Goal: Information Seeking & Learning: Compare options

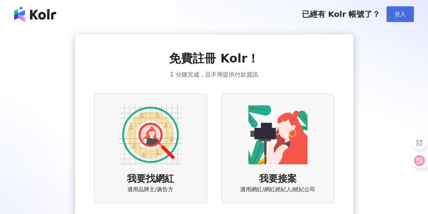
click at [402, 15] on span "登入" at bounding box center [400, 14] width 11 height 6
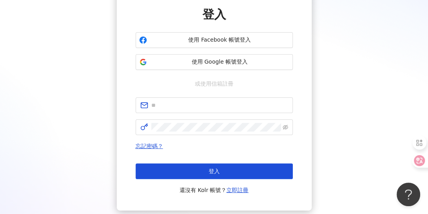
scroll to position [67, 0]
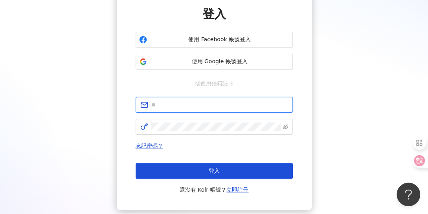
click at [205, 104] on input "text" at bounding box center [219, 105] width 137 height 9
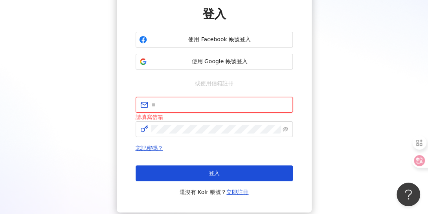
click at [177, 107] on input "text" at bounding box center [219, 105] width 137 height 9
paste input "**********"
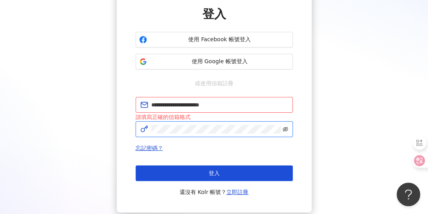
click at [284, 129] on icon "eye-invisible" at bounding box center [286, 130] width 6 height 6
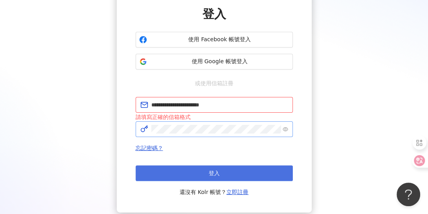
click at [234, 170] on button "登入" at bounding box center [214, 174] width 157 height 16
click at [217, 172] on span "登入" at bounding box center [214, 173] width 11 height 6
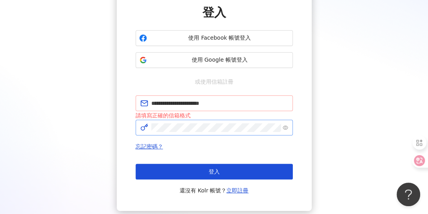
scroll to position [84, 0]
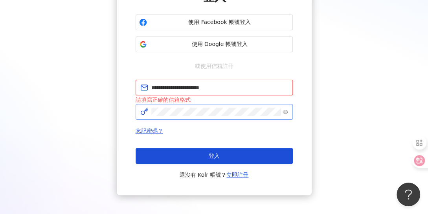
click at [230, 88] on input "**********" at bounding box center [219, 87] width 137 height 9
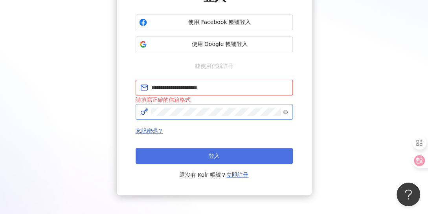
type input "**********"
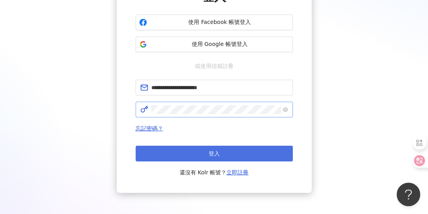
click at [215, 156] on span "登入" at bounding box center [214, 154] width 11 height 6
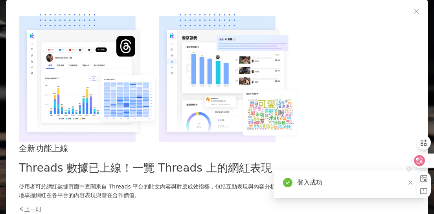
click at [410, 184] on div at bounding box center [421, 165] width 28 height 67
click at [410, 184] on icon "close" at bounding box center [410, 183] width 4 height 4
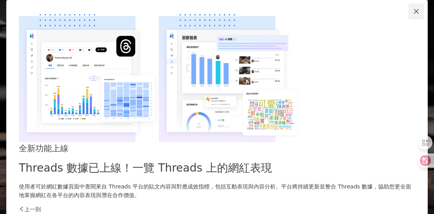
click at [413, 15] on icon "close" at bounding box center [416, 11] width 6 height 6
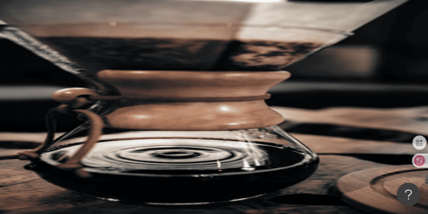
click at [195, 46] on input "search" at bounding box center [176, 38] width 64 height 15
paste input "**********"
type input "**********"
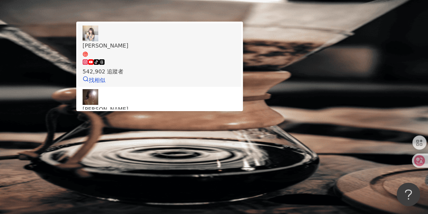
click at [98, 41] on img at bounding box center [91, 34] width 16 height 16
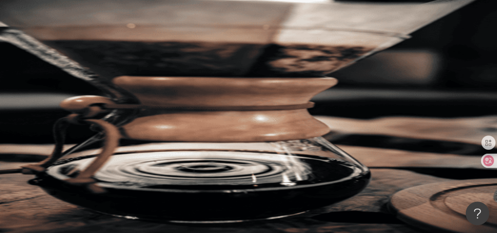
click at [188, 43] on input "search" at bounding box center [176, 38] width 64 height 15
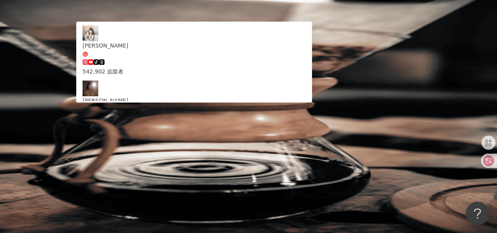
type input "*"
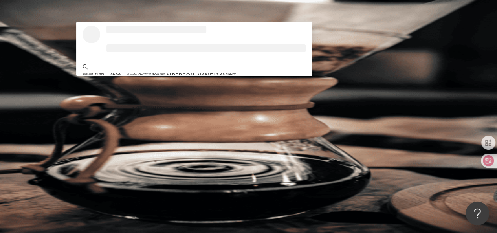
type input "****"
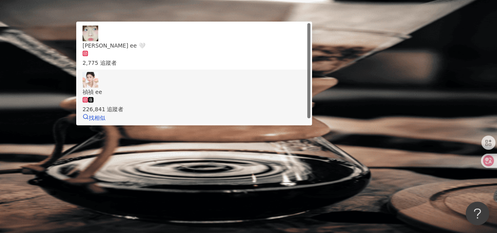
click at [98, 88] on img at bounding box center [91, 80] width 16 height 16
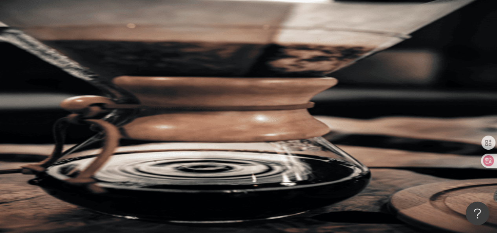
click at [183, 46] on input "search" at bounding box center [176, 38] width 64 height 15
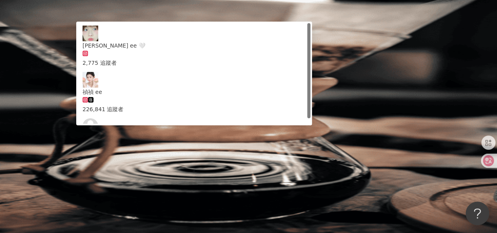
type input "*"
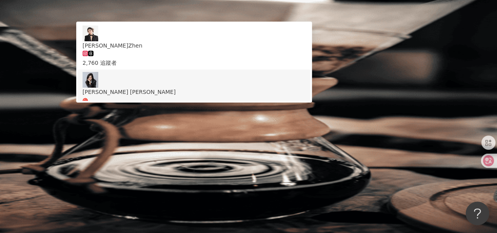
type input "******"
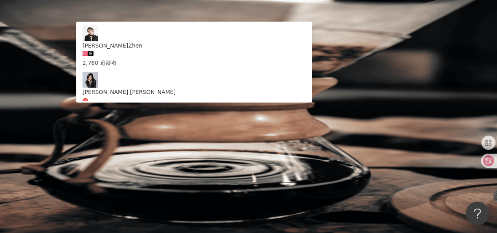
click at [98, 88] on img at bounding box center [91, 80] width 16 height 16
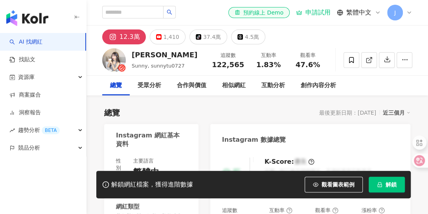
scroll to position [14, 0]
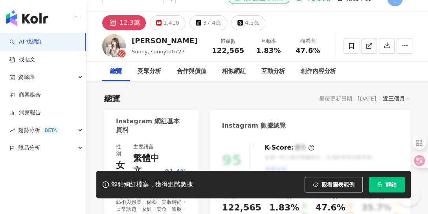
click at [75, 16] on icon "button" at bounding box center [75, 17] width 0 height 4
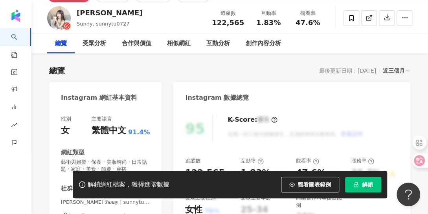
scroll to position [0, 0]
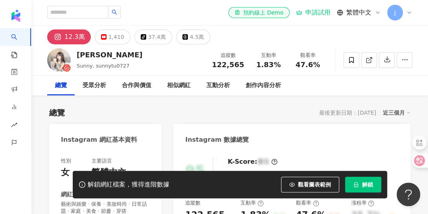
click at [405, 14] on div "J" at bounding box center [399, 13] width 25 height 16
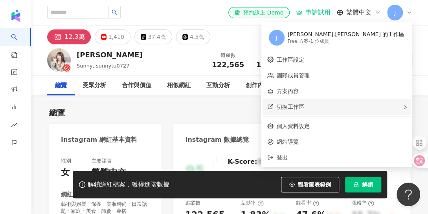
click at [304, 110] on span "切換工作區" at bounding box center [291, 107] width 28 height 6
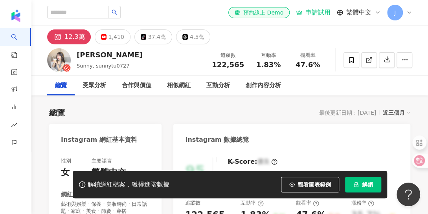
click at [298, 31] on div "12.3萬 1,410 tiktok-icon 37.4萬 4.5萬" at bounding box center [229, 35] width 397 height 19
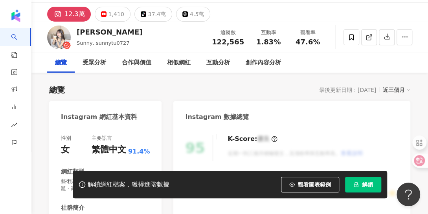
scroll to position [23, 0]
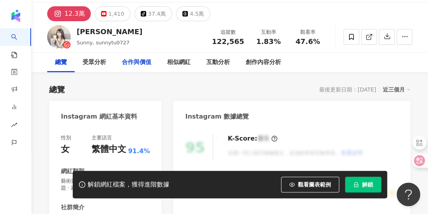
click at [138, 65] on div "合作與價值" at bounding box center [136, 62] width 29 height 9
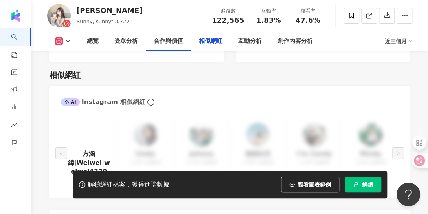
scroll to position [1268, 0]
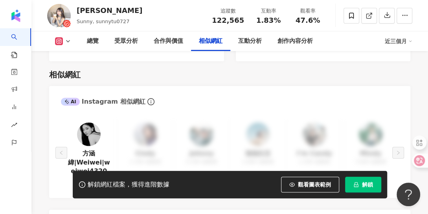
click at [381, 74] on div "相似網紅" at bounding box center [229, 74] width 361 height 11
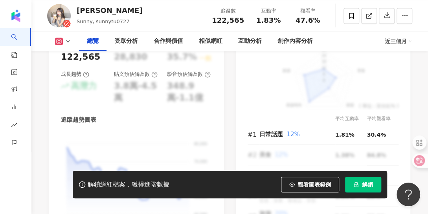
scroll to position [486, 0]
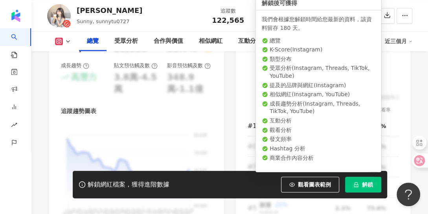
click at [365, 186] on span "解鎖" at bounding box center [367, 185] width 11 height 6
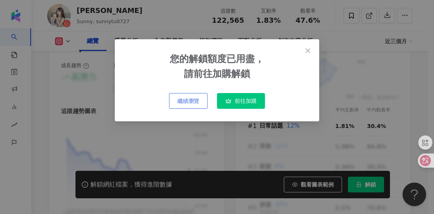
click at [193, 101] on span "繼續瀏覽" at bounding box center [188, 101] width 22 height 6
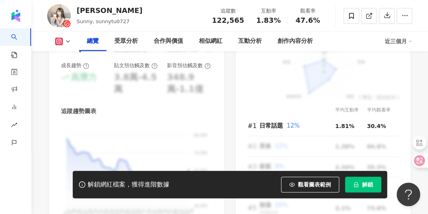
click at [94, 177] on div "解鎖網紅檔案，獲得進階數據 觀看圖表範例 點擊後模糊區塊會顯示範例資料，僅提供預覽非真實數據 解鎖" at bounding box center [230, 185] width 315 height 28
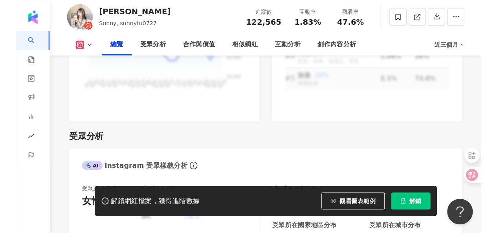
scroll to position [624, 0]
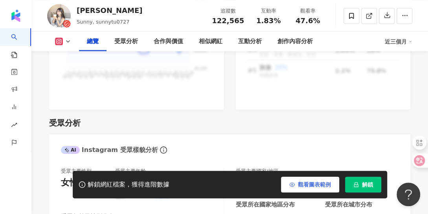
click at [359, 199] on div "解鎖網紅檔案，獲得進階數據 觀看圖表範例 點擊後模糊區塊會顯示範例資料，僅提供預覽非真實數據 解鎖" at bounding box center [230, 185] width 315 height 28
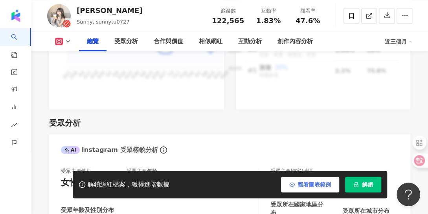
click at [331, 188] on span "觀看圖表範例" at bounding box center [314, 185] width 33 height 6
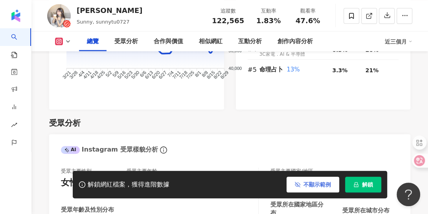
click at [331, 188] on span "不顯示範例" at bounding box center [318, 185] width 28 height 6
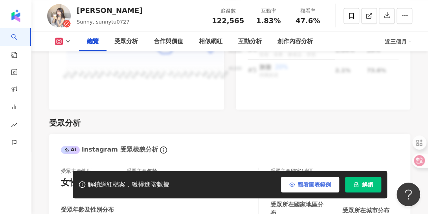
click at [331, 188] on span "觀看圖表範例" at bounding box center [314, 185] width 33 height 6
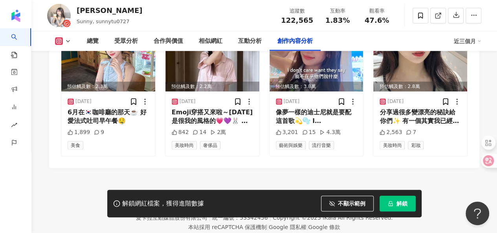
scroll to position [2550, 0]
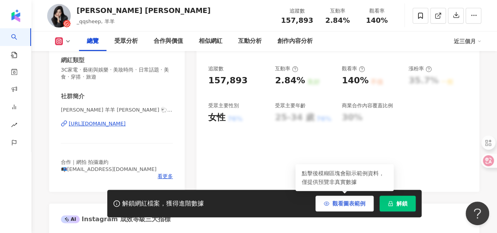
click at [340, 209] on button "觀看圖表範例" at bounding box center [345, 204] width 58 height 16
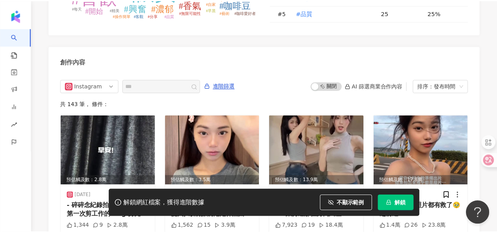
scroll to position [2528, 0]
